Goal: Register for event/course

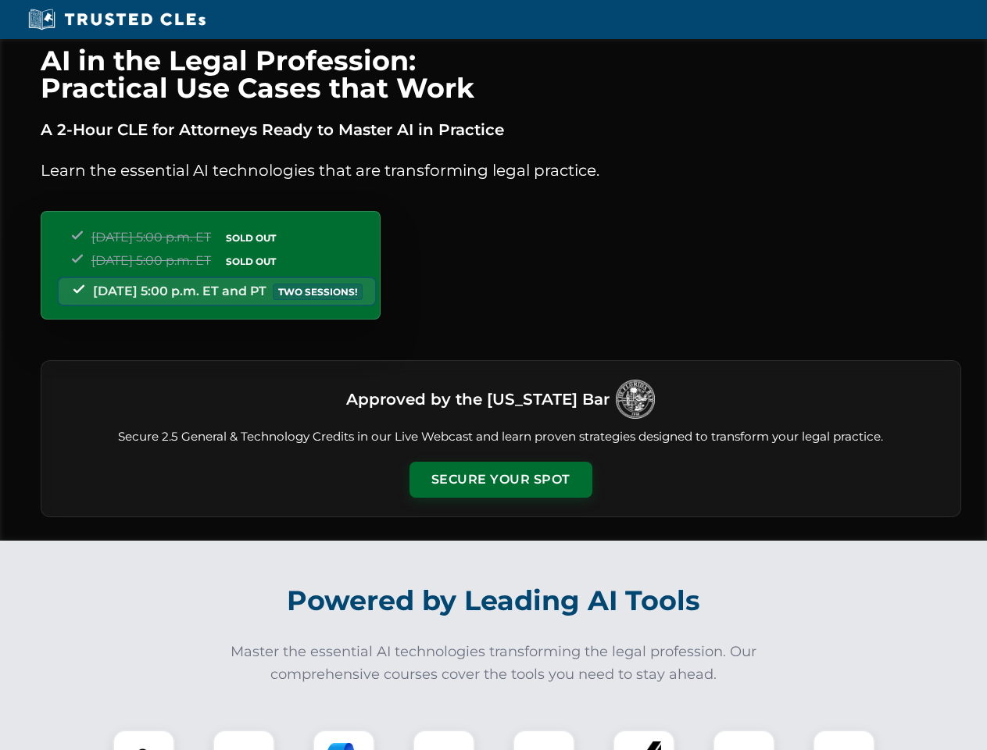
click at [500, 480] on button "Secure Your Spot" at bounding box center [500, 480] width 183 height 36
click at [144, 740] on img at bounding box center [143, 760] width 45 height 45
click at [244, 740] on div at bounding box center [244, 761] width 63 height 63
